Goal: Information Seeking & Learning: Understand process/instructions

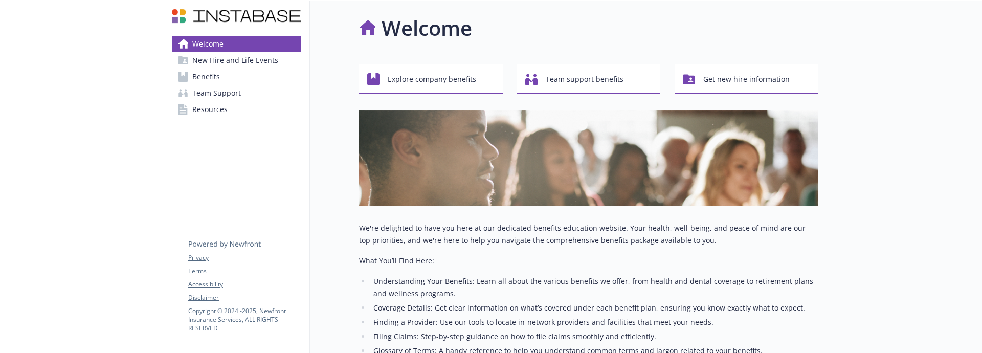
click at [264, 60] on span "New Hire and Life Events" at bounding box center [235, 60] width 86 height 16
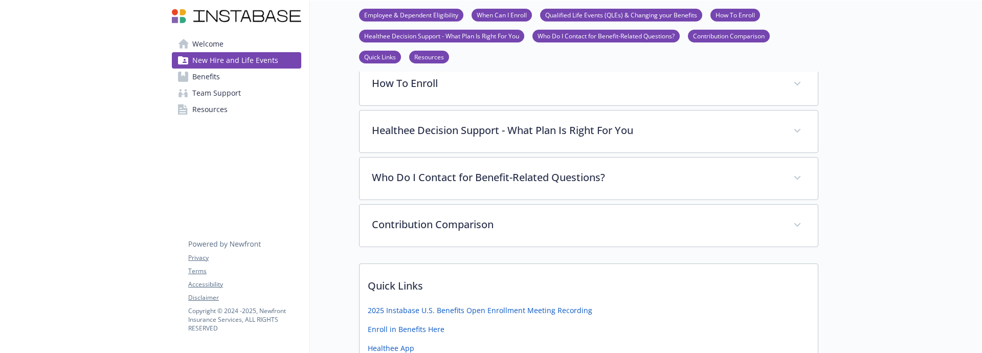
scroll to position [318, 0]
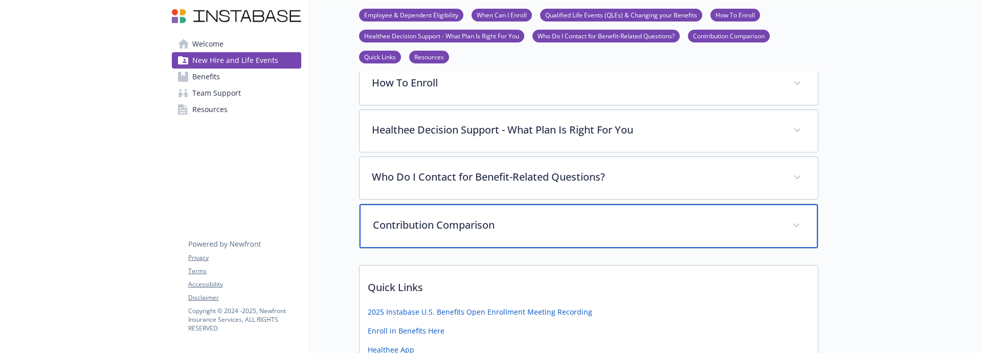
click at [429, 233] on div "Contribution Comparison" at bounding box center [589, 226] width 458 height 44
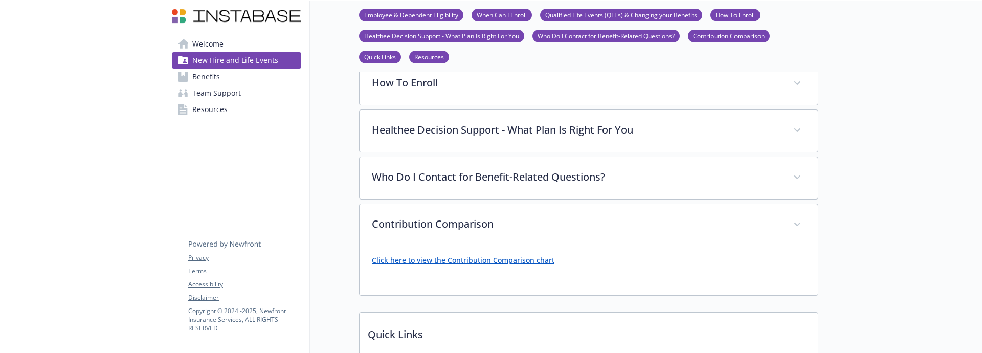
click at [441, 263] on link "Click here to view the Contribution Comparison chart" at bounding box center [463, 260] width 183 height 10
